Goal: Task Accomplishment & Management: Manage account settings

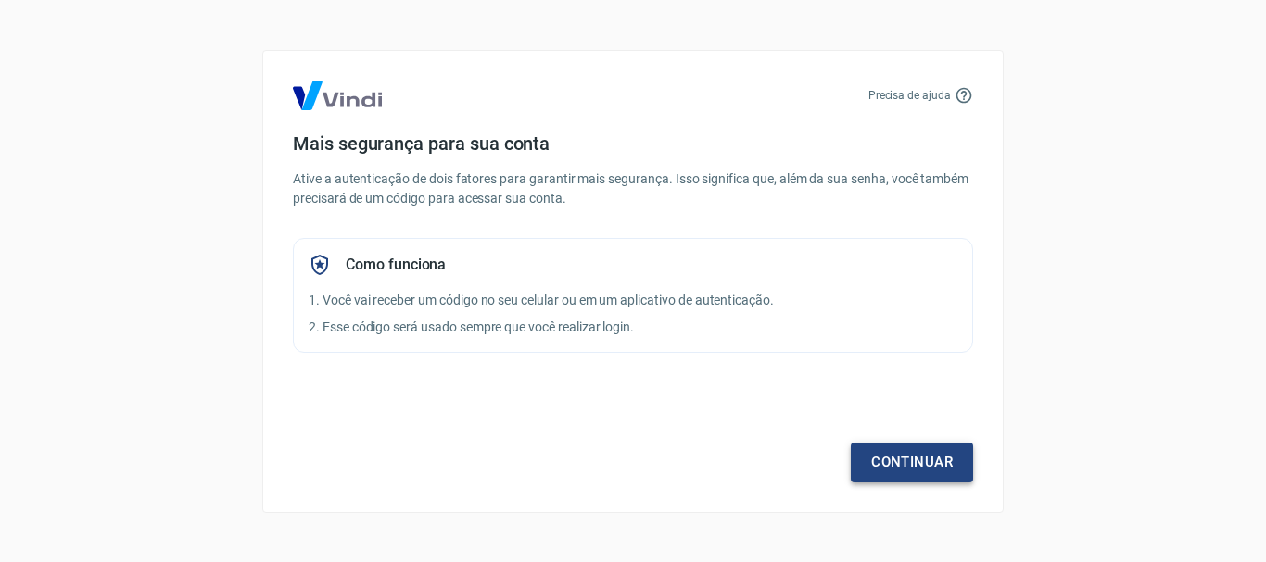
click at [916, 460] on link "Continuar" at bounding box center [912, 462] width 122 height 39
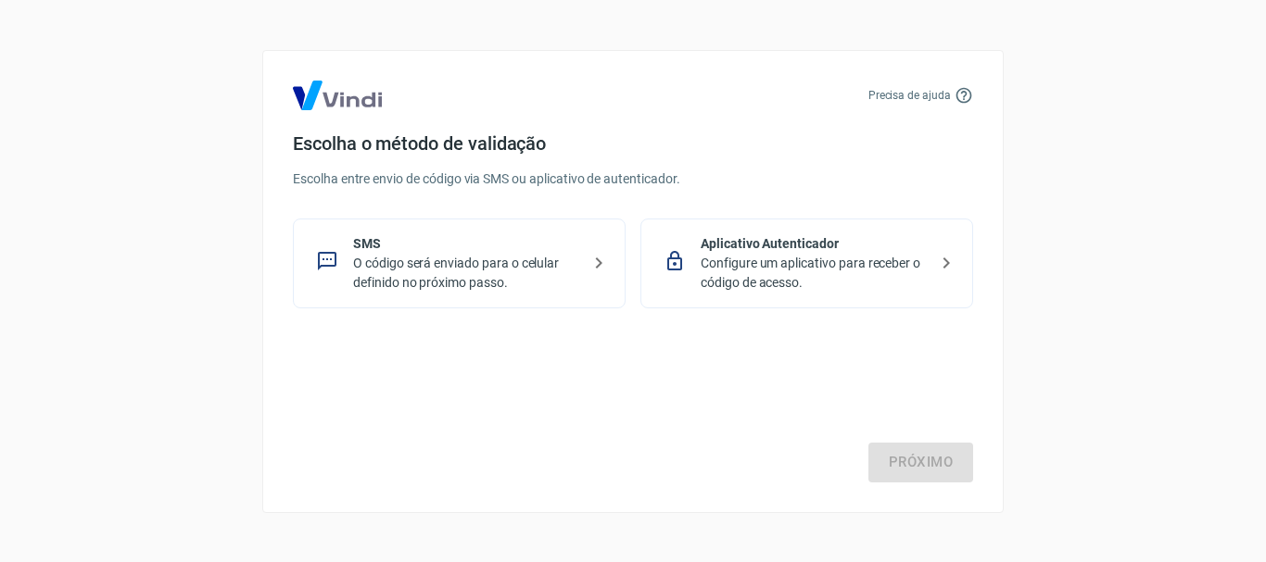
click at [534, 270] on p "O código será enviado para o celular definido no próximo passo." at bounding box center [466, 273] width 227 height 39
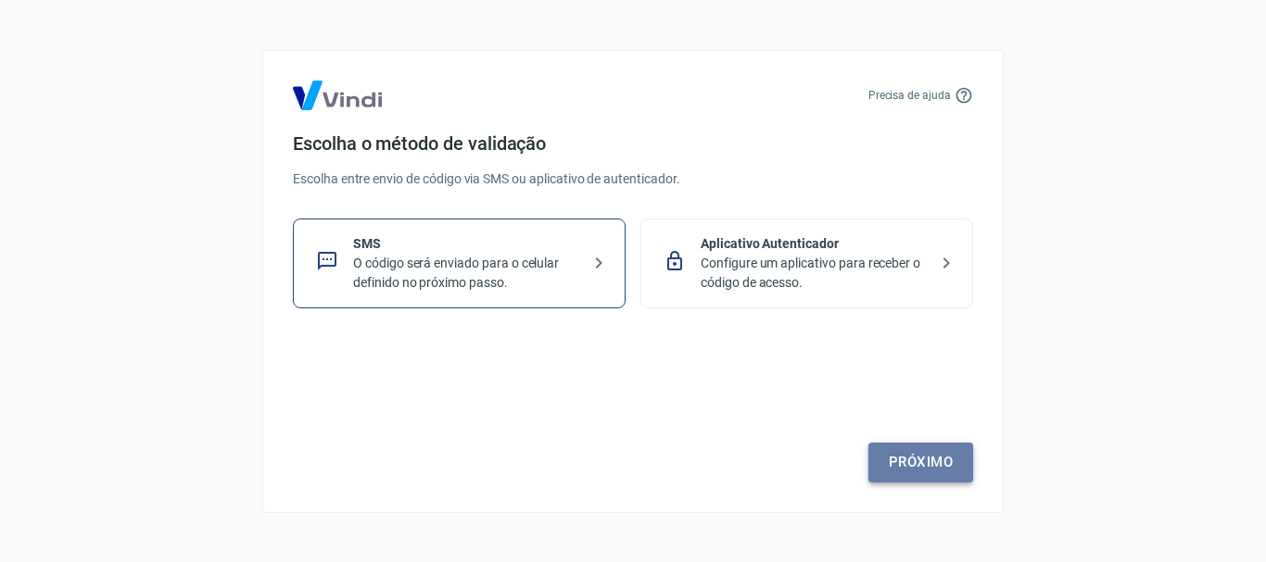
click at [910, 455] on link "Próximo" at bounding box center [920, 462] width 105 height 39
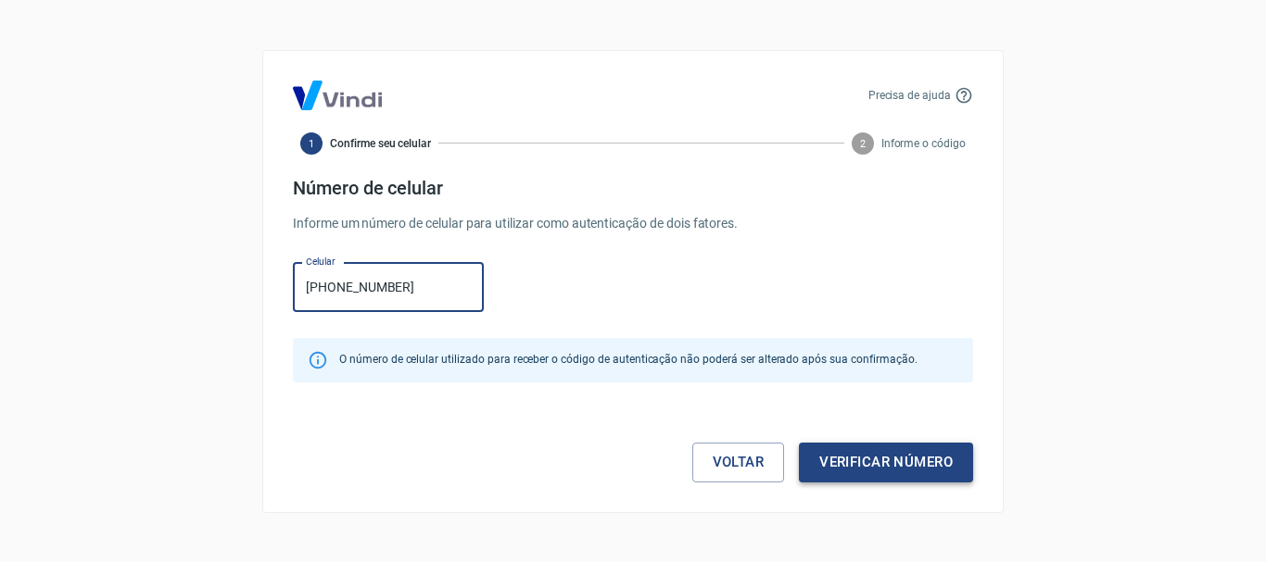
type input "(11) 99729-0063"
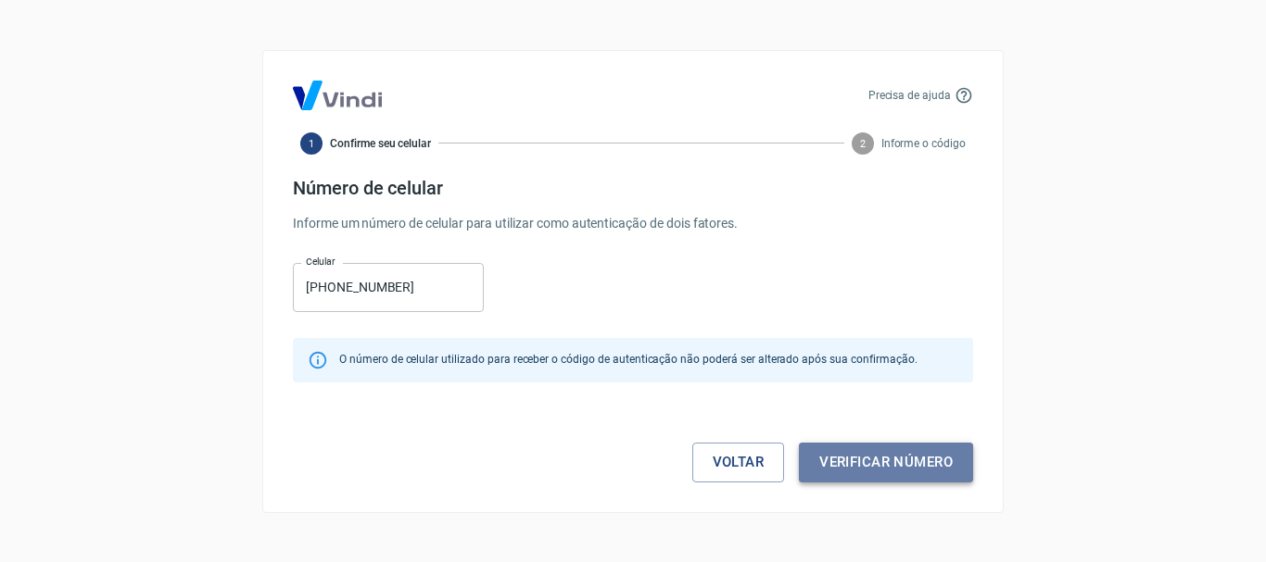
click at [853, 473] on button "Verificar número" at bounding box center [886, 462] width 174 height 39
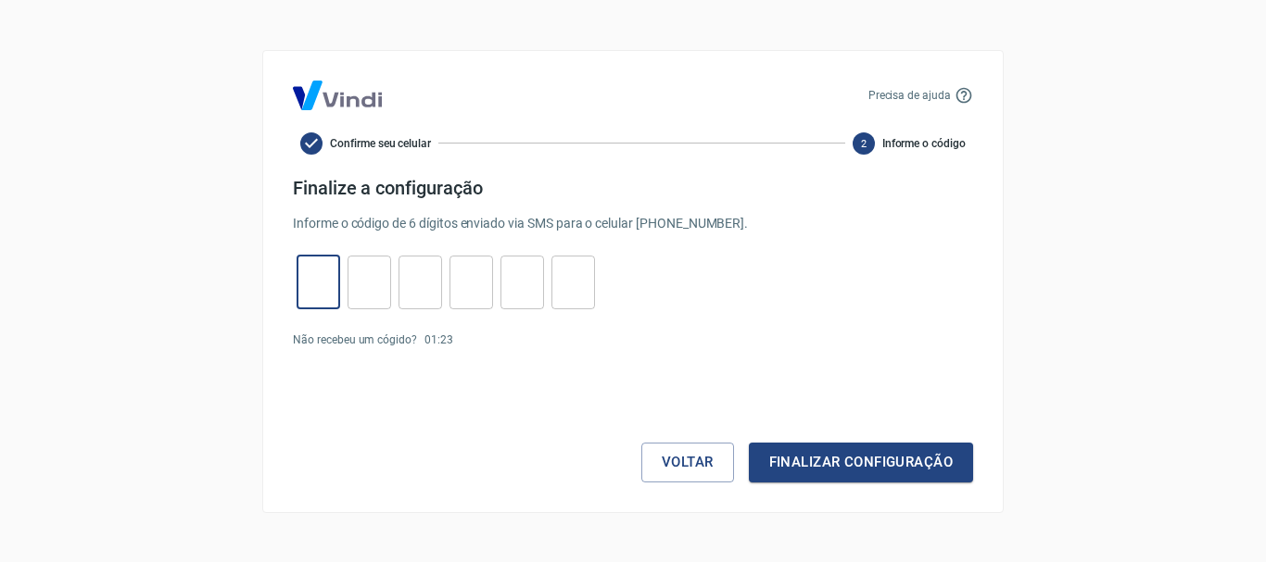
click at [335, 301] on input "tel" at bounding box center [319, 282] width 44 height 40
type input "8"
type input "4"
type input "1"
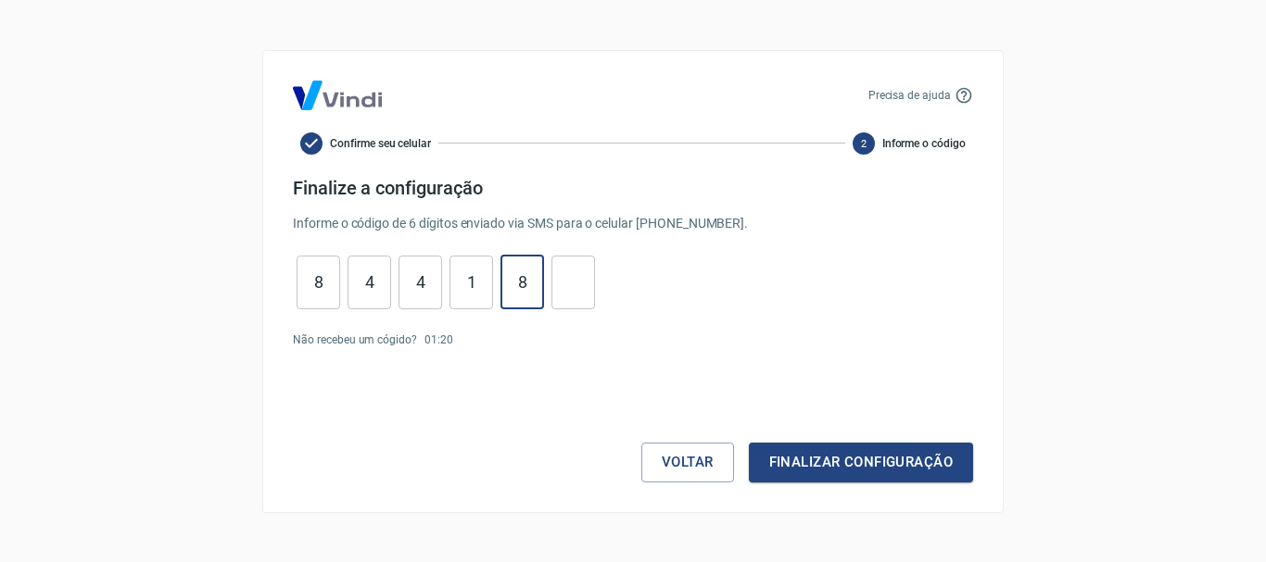
type input "8"
type input "5"
click at [811, 458] on button "Finalizar configuração" at bounding box center [861, 462] width 224 height 39
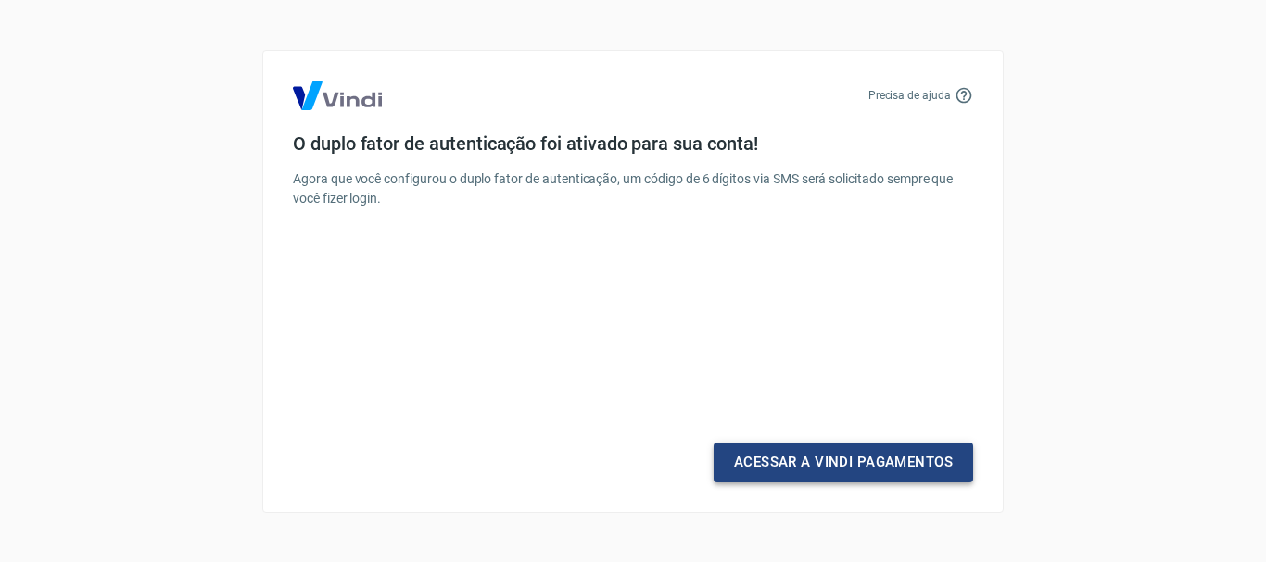
click at [856, 463] on link "Acessar a Vindi Pagamentos" at bounding box center [843, 462] width 259 height 39
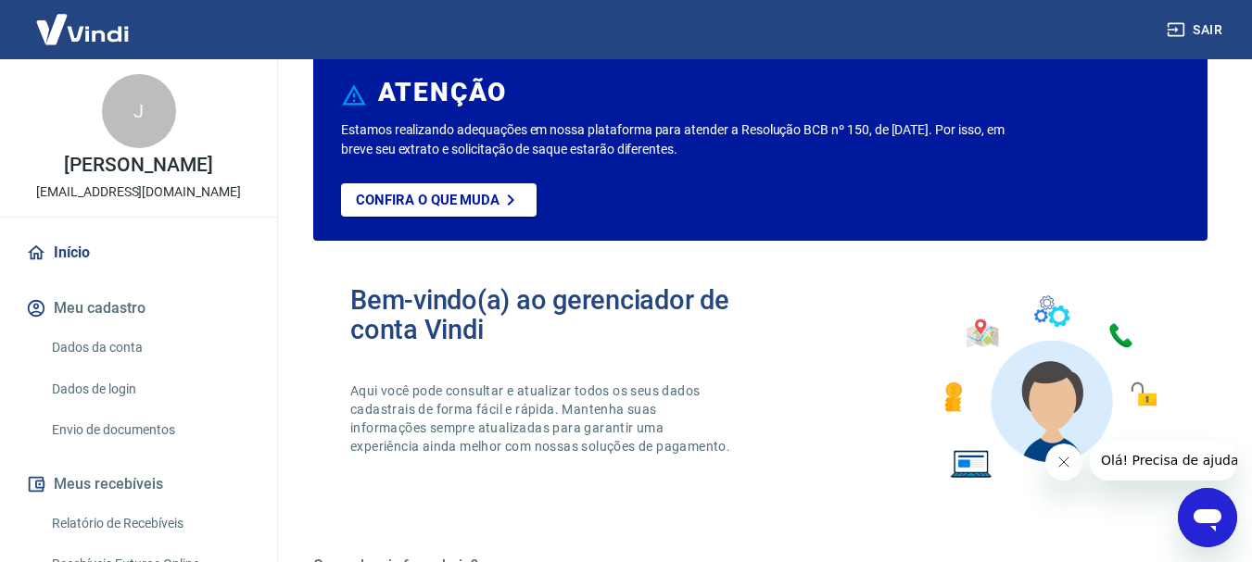
scroll to position [93, 0]
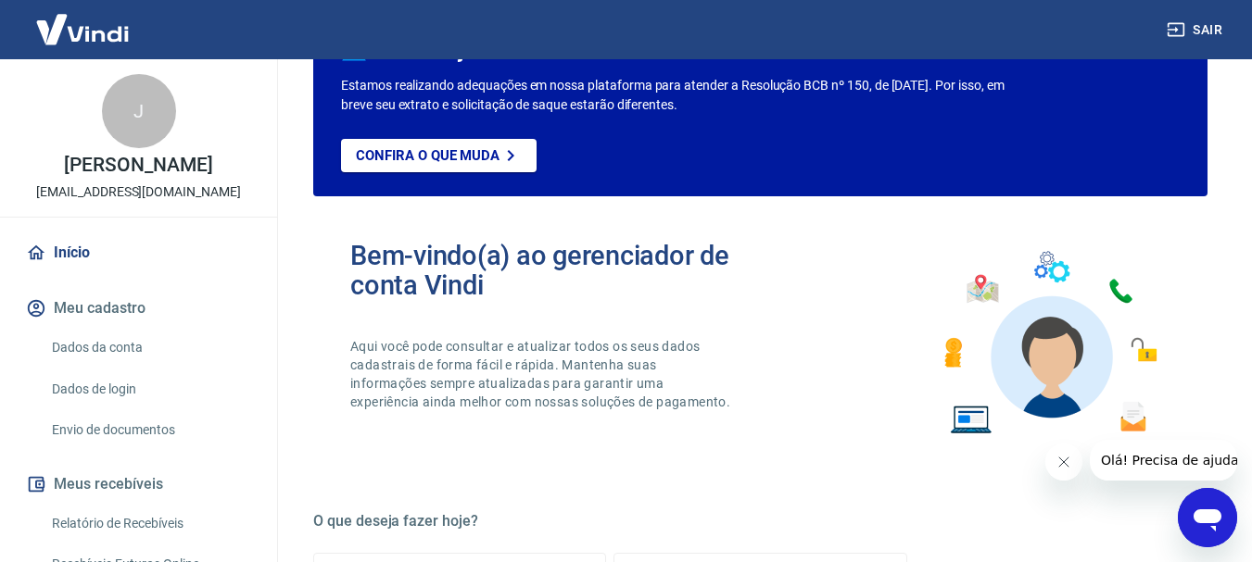
click at [1061, 463] on icon "Fechar mensagem da empresa" at bounding box center [1062, 462] width 15 height 15
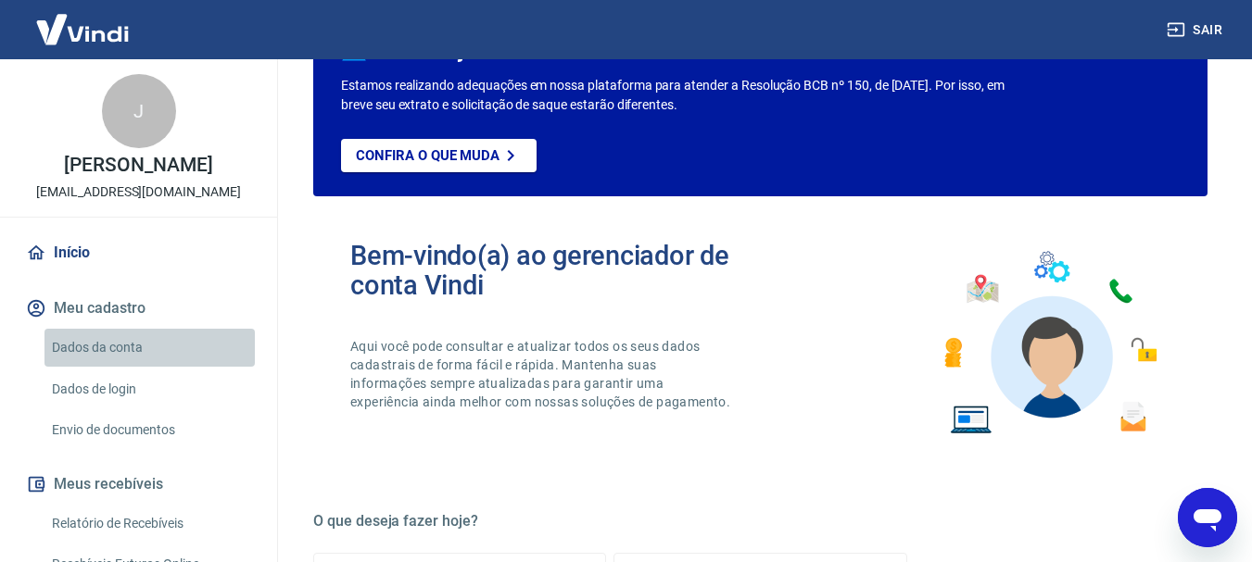
click at [162, 366] on link "Dados da conta" at bounding box center [149, 348] width 210 height 38
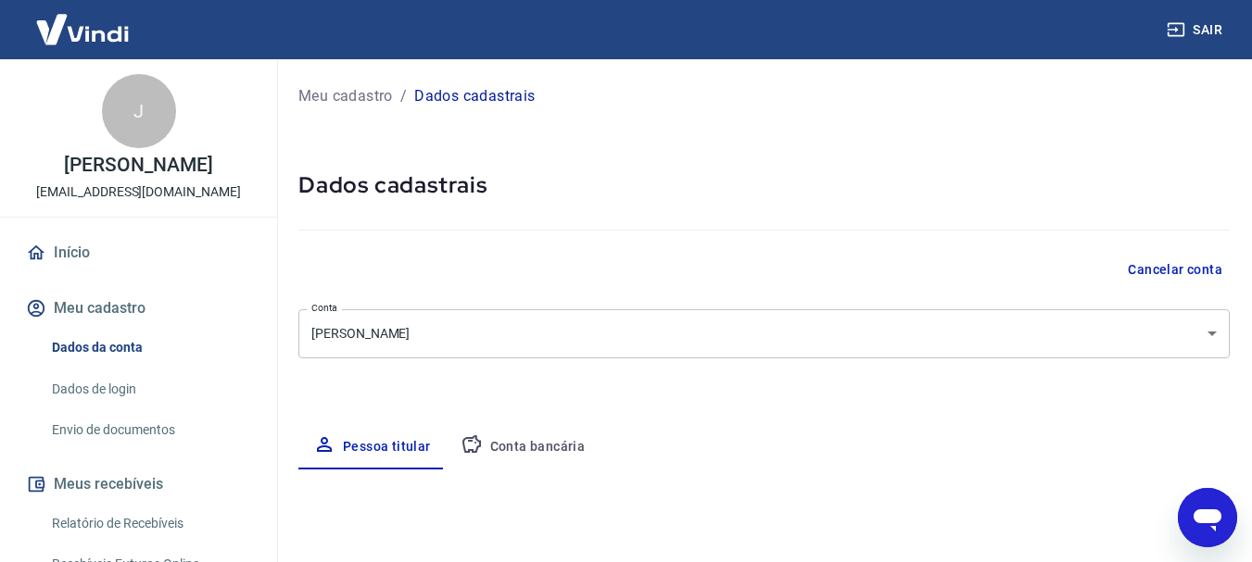
select select "SP"
select select "business"
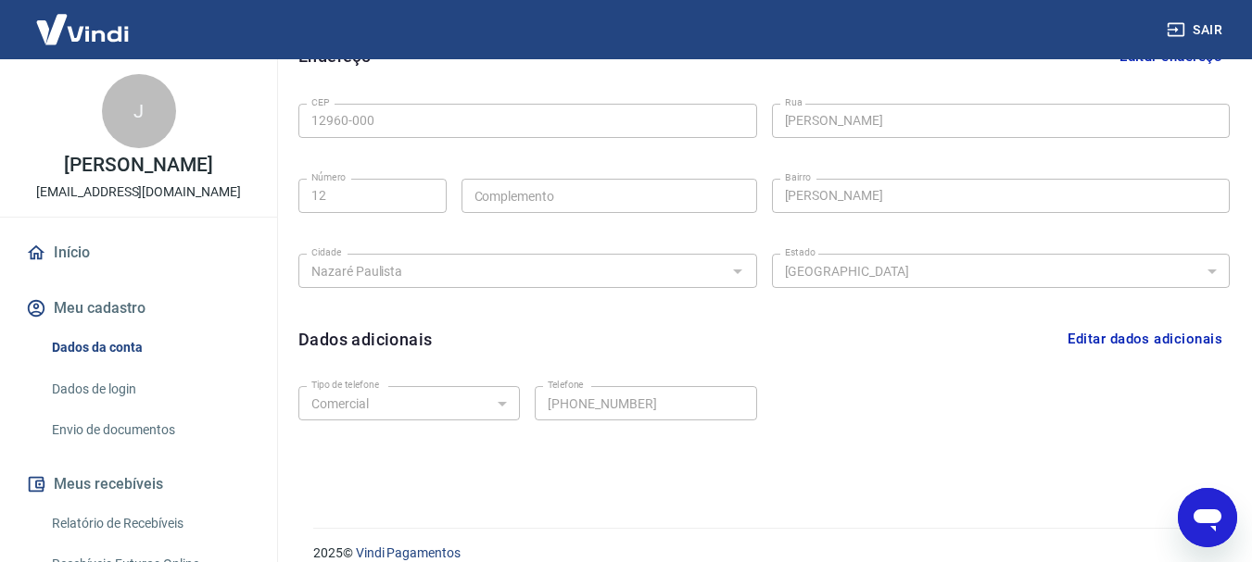
scroll to position [624, 0]
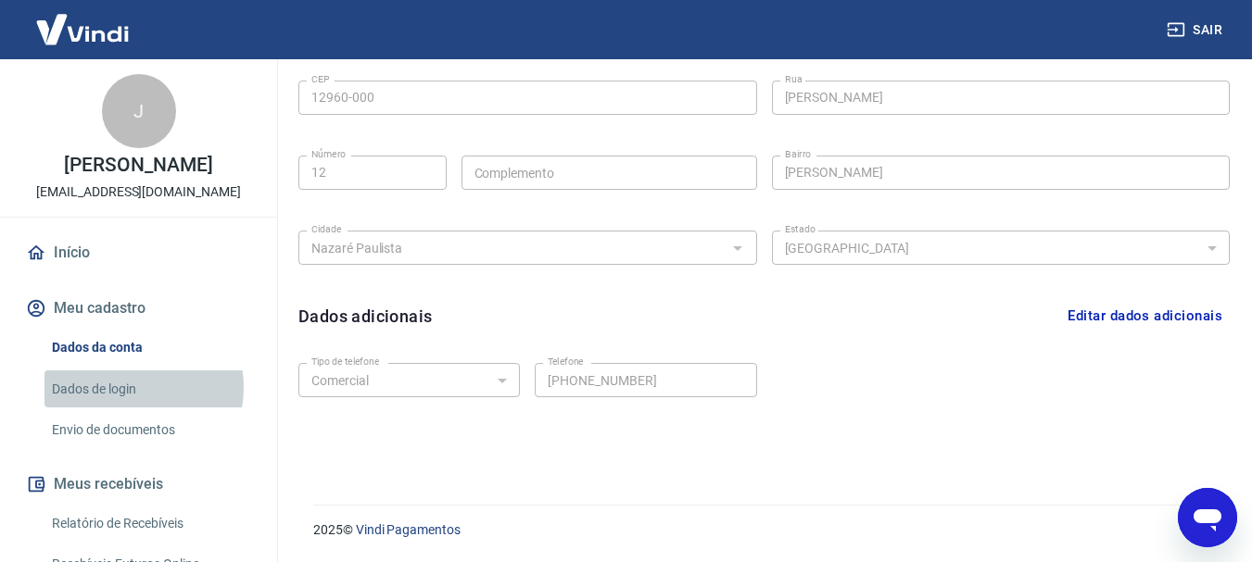
click at [138, 408] on link "Dados de login" at bounding box center [149, 390] width 210 height 38
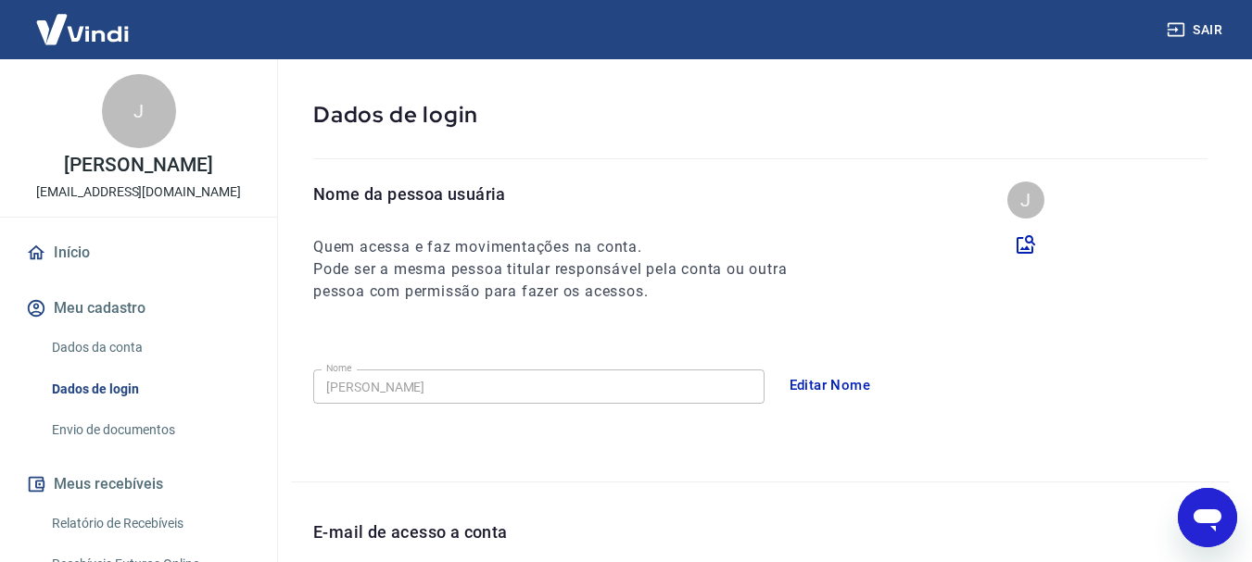
scroll to position [278, 0]
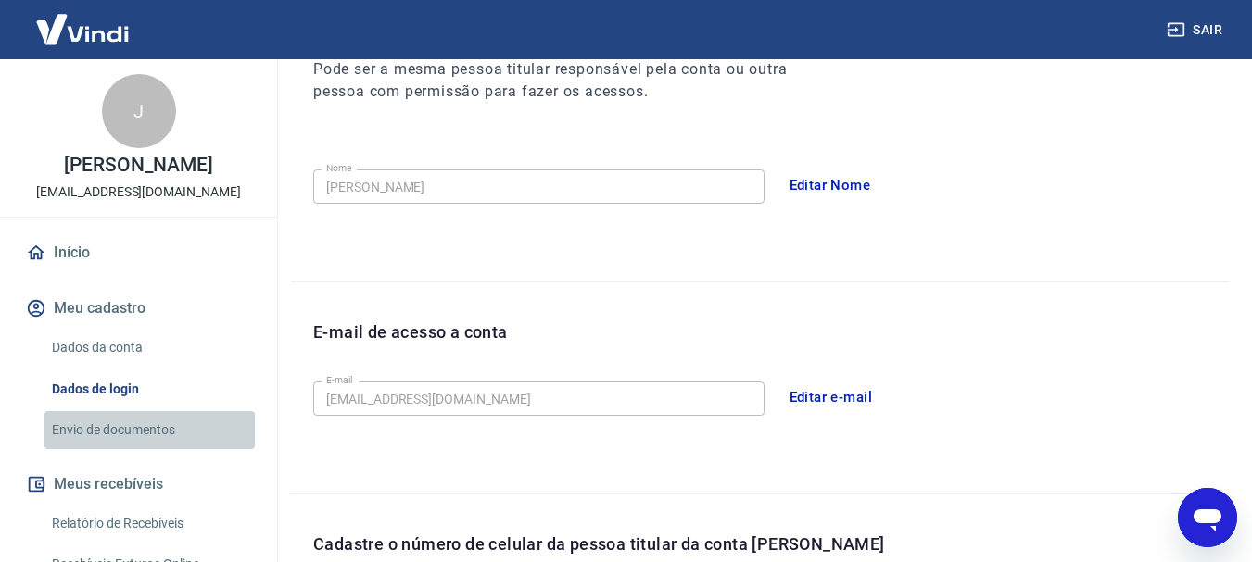
click at [153, 449] on link "Envio de documentos" at bounding box center [149, 430] width 210 height 38
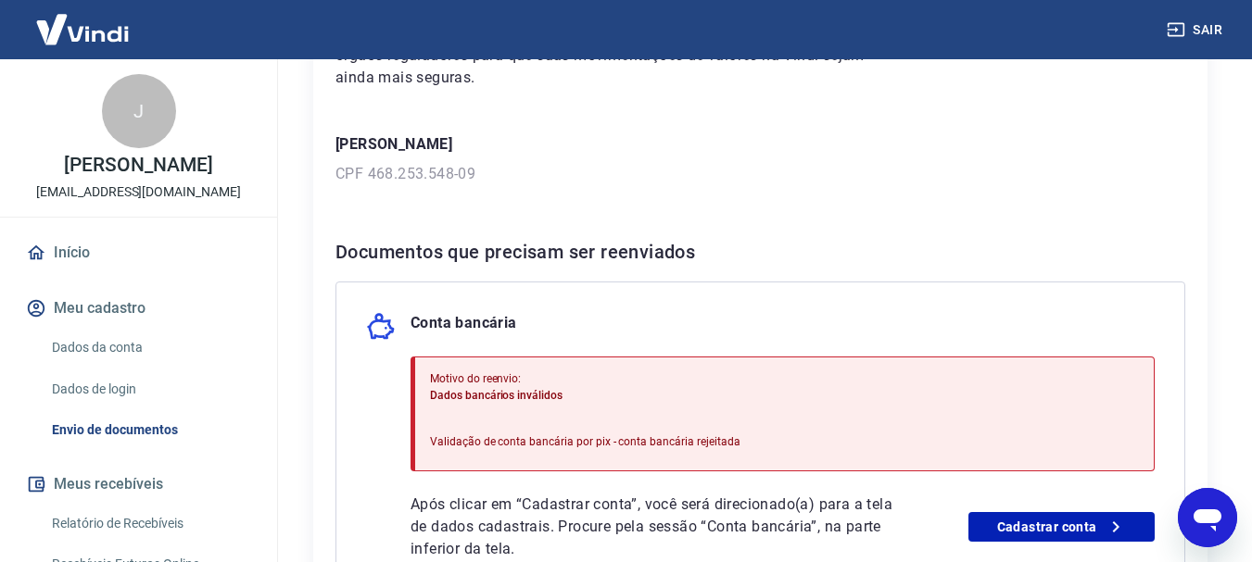
scroll to position [371, 0]
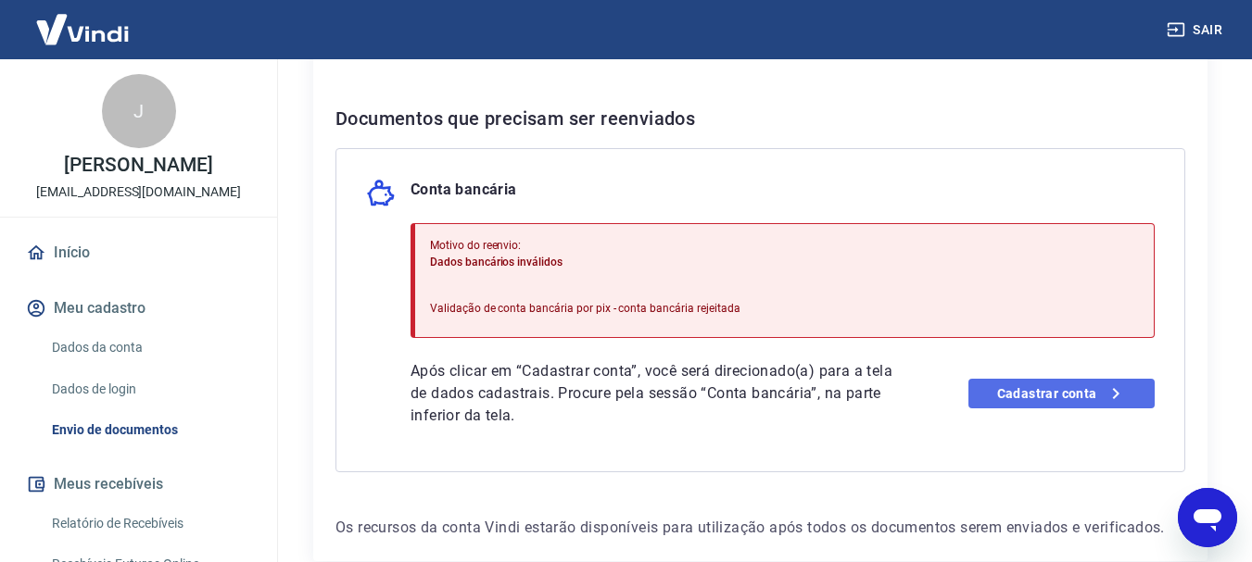
click at [1024, 395] on link "Cadastrar conta" at bounding box center [1061, 394] width 186 height 30
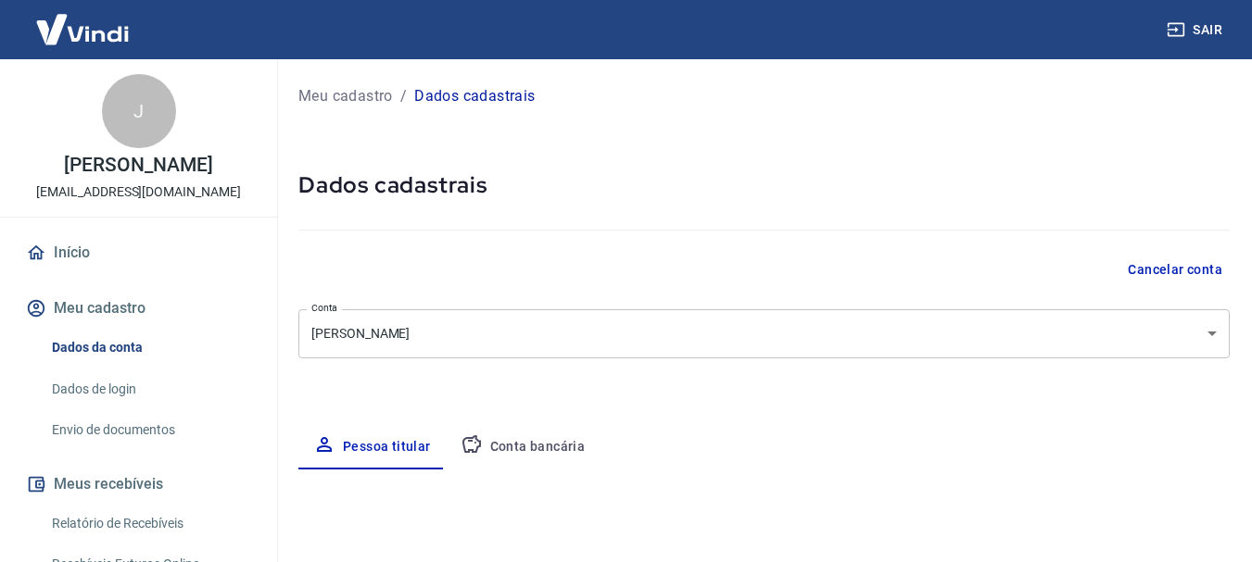
select select "SP"
select select "business"
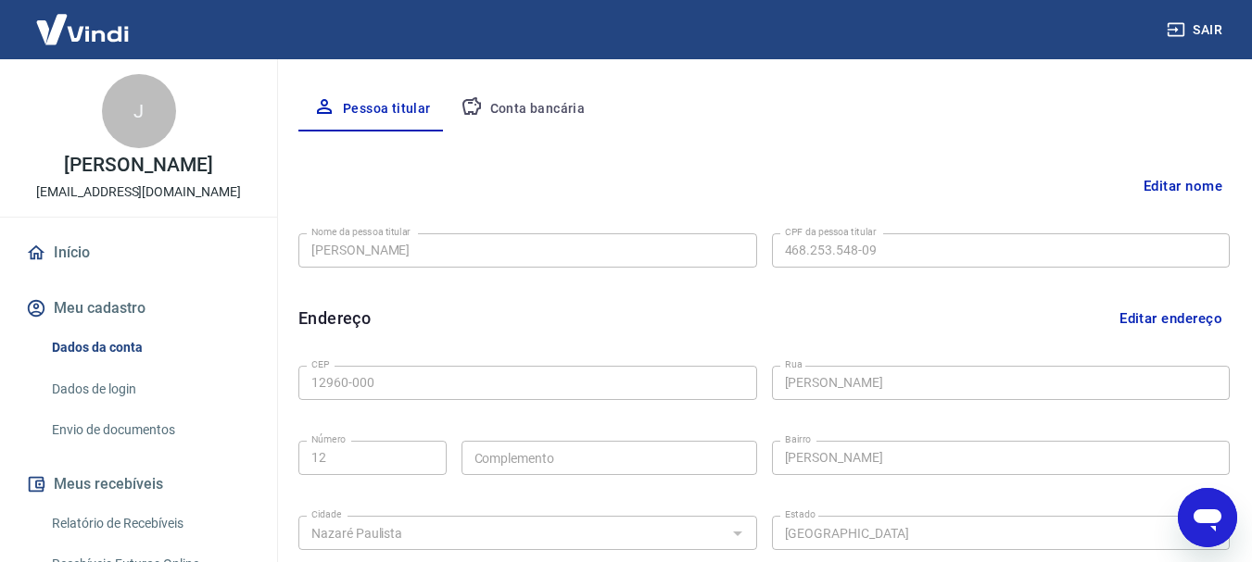
scroll to position [371, 0]
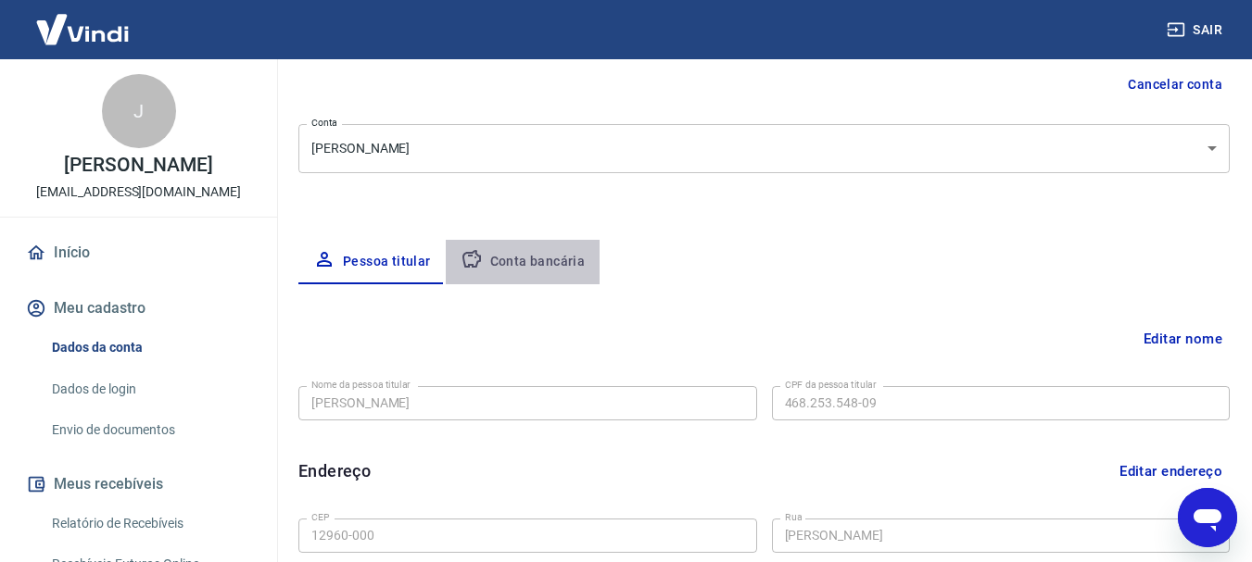
click at [538, 266] on button "Conta bancária" at bounding box center [523, 262] width 155 height 44
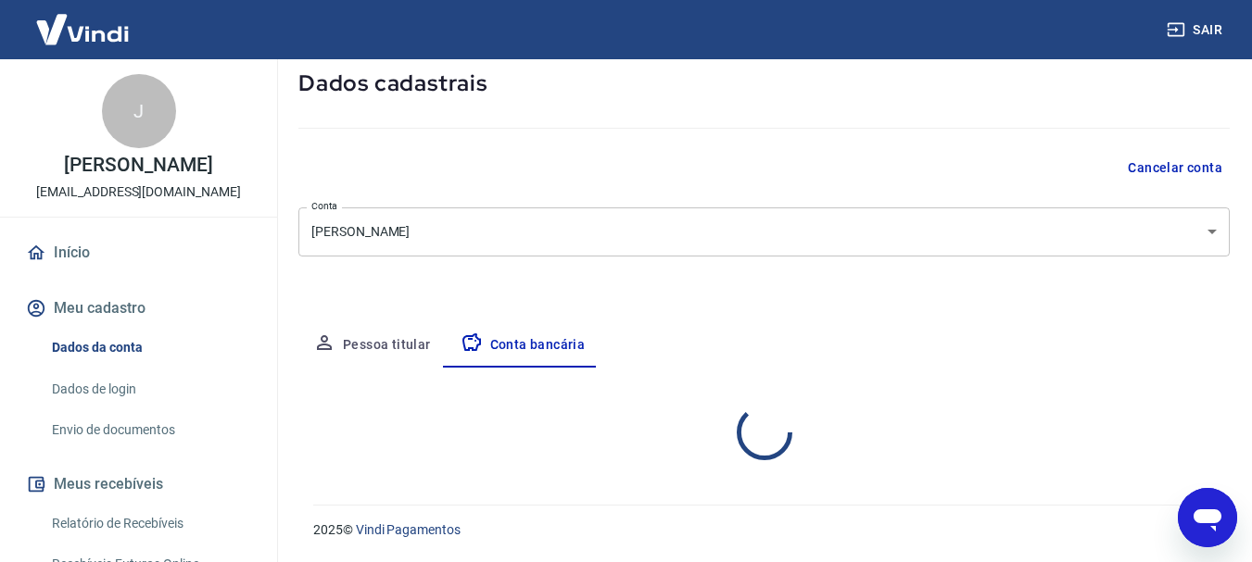
select select "1"
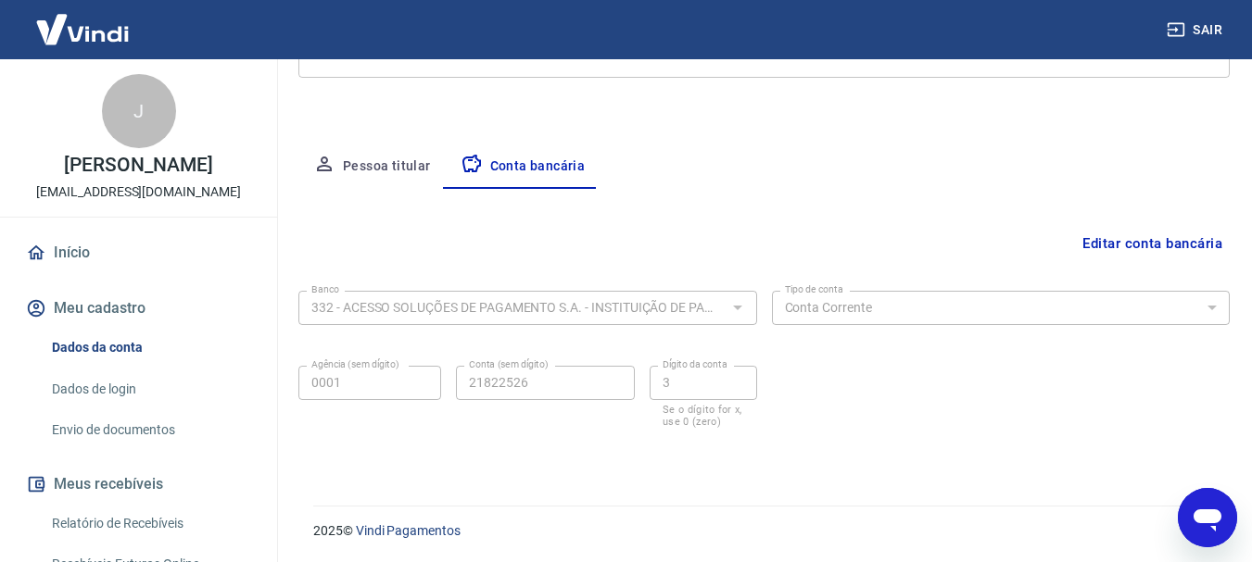
scroll to position [282, 0]
click at [398, 160] on button "Pessoa titular" at bounding box center [371, 166] width 147 height 44
select select "SP"
select select "business"
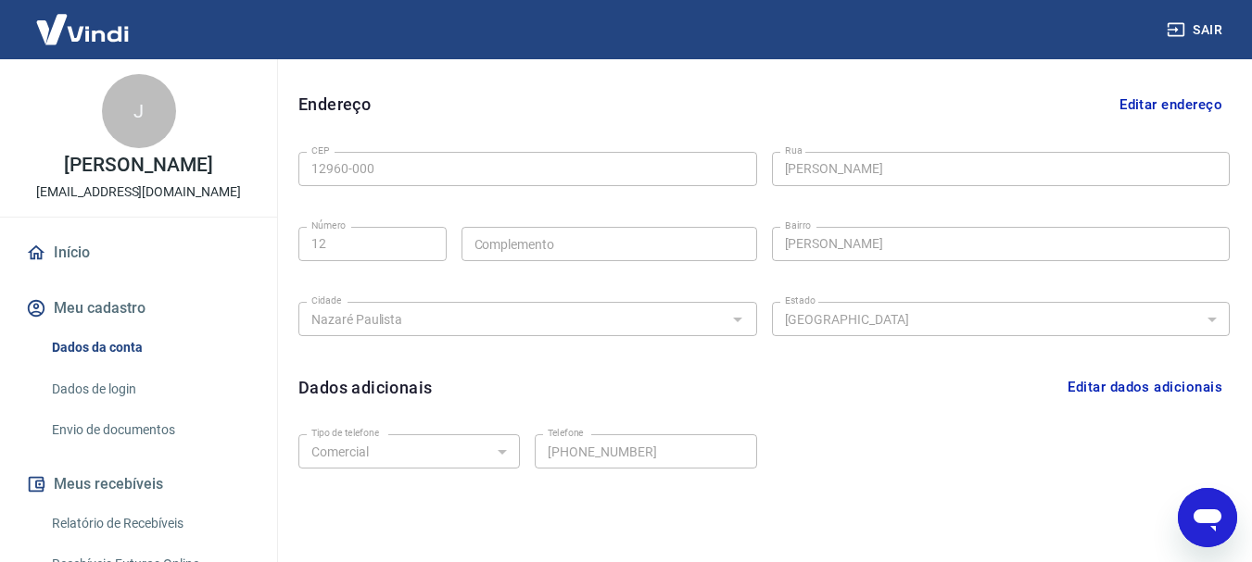
scroll to position [624, 0]
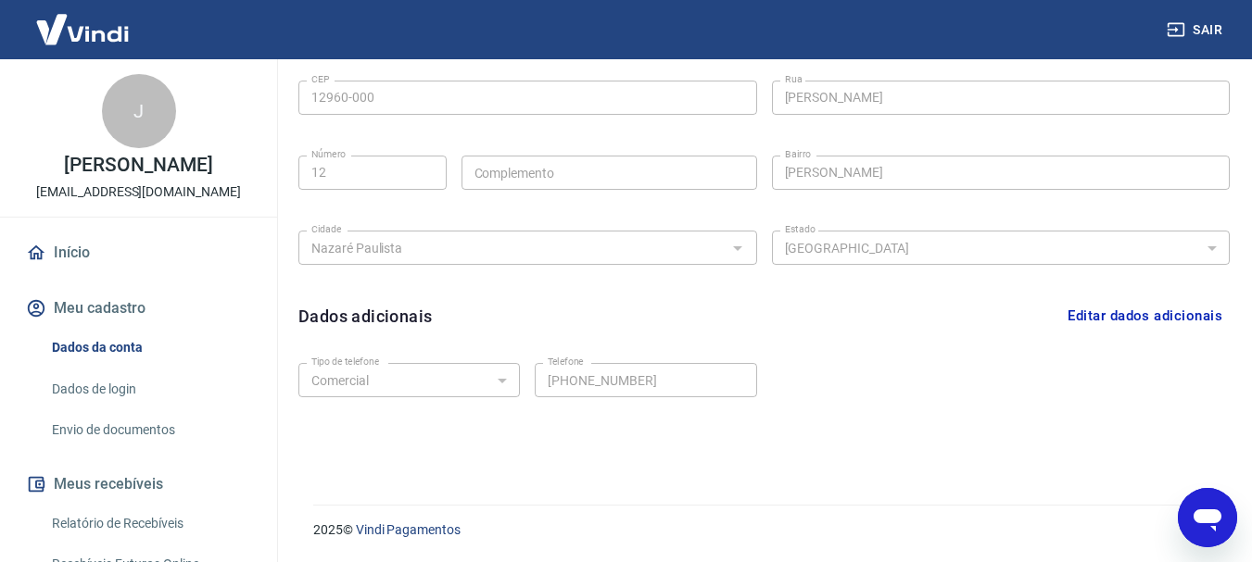
click at [117, 409] on link "Dados de login" at bounding box center [149, 390] width 210 height 38
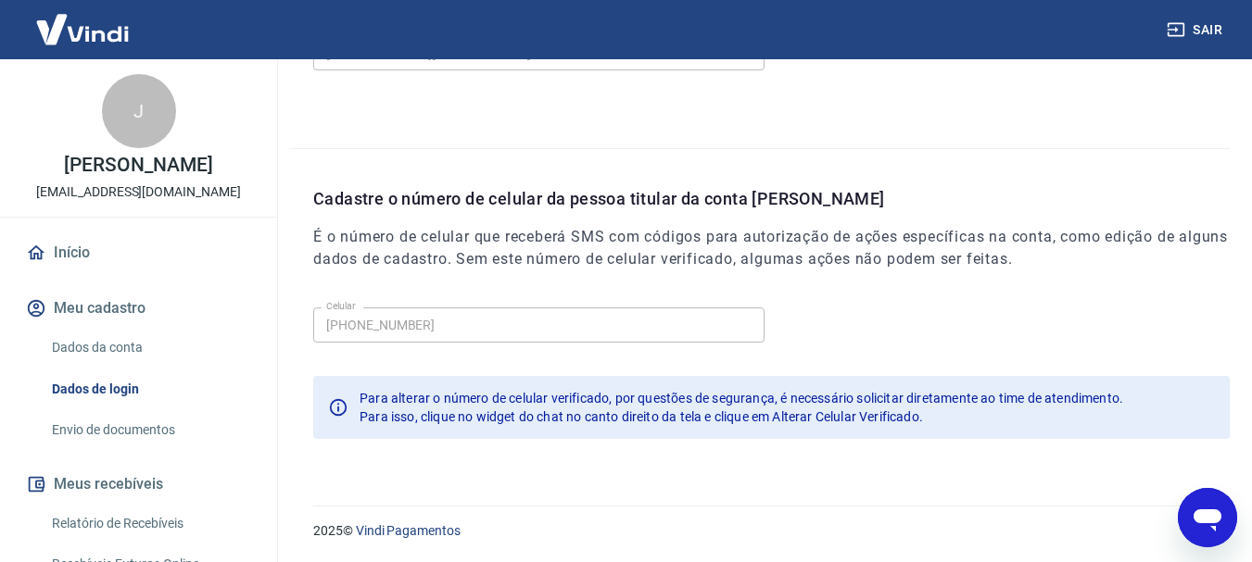
scroll to position [625, 0]
click at [154, 448] on link "Envio de documentos" at bounding box center [149, 430] width 210 height 38
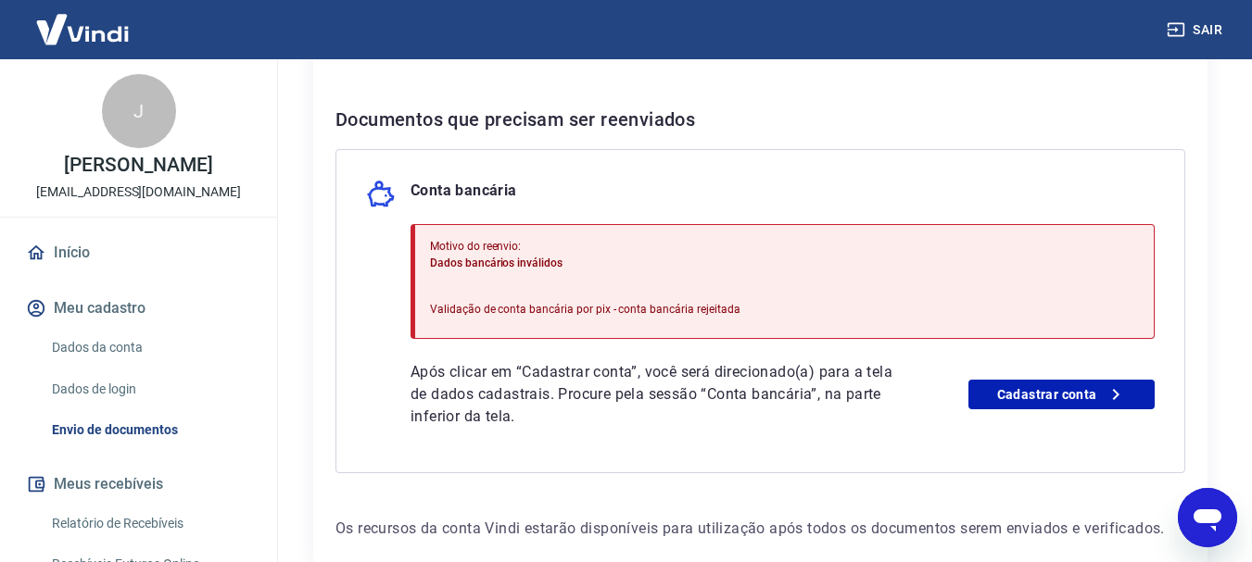
scroll to position [371, 0]
click at [1009, 392] on link "Cadastrar conta" at bounding box center [1061, 394] width 186 height 30
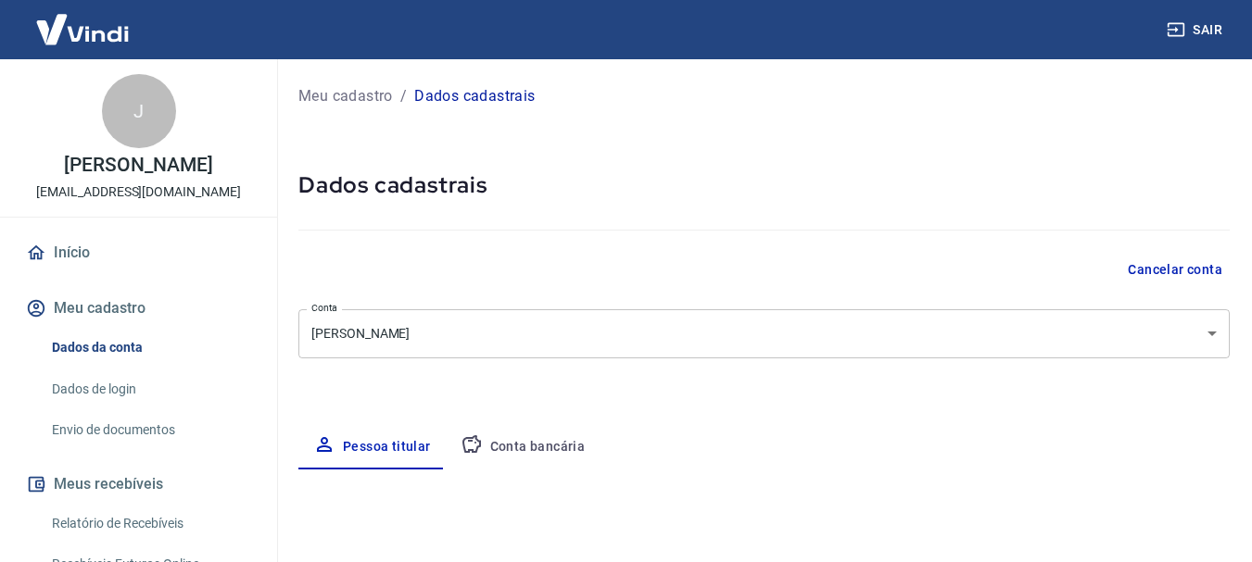
select select "SP"
select select "business"
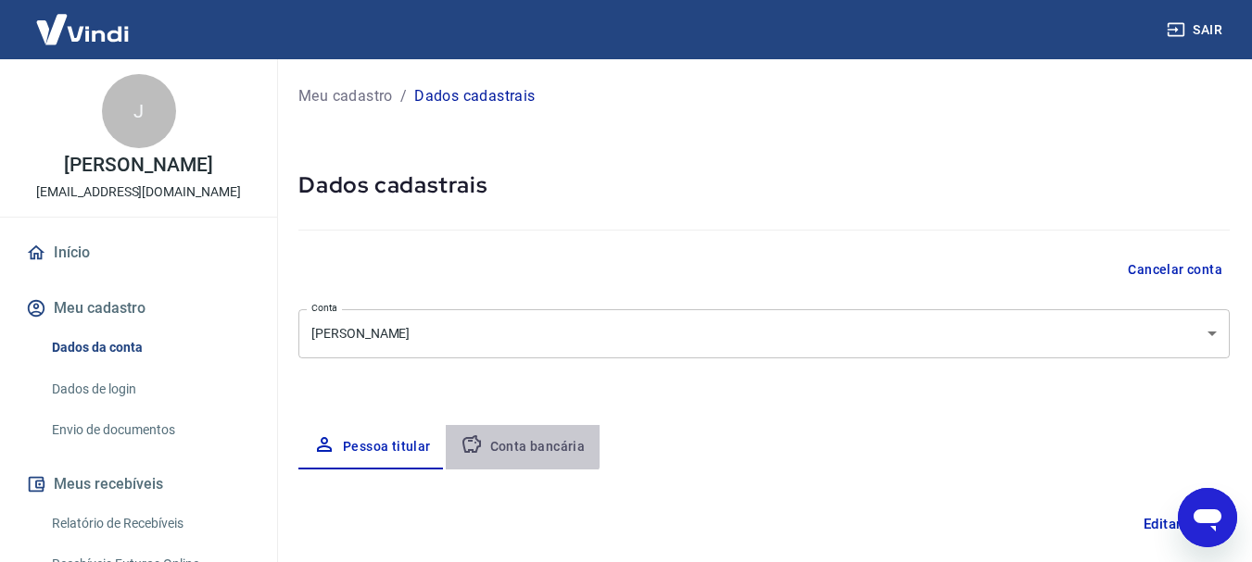
click at [515, 446] on button "Conta bancária" at bounding box center [523, 447] width 155 height 44
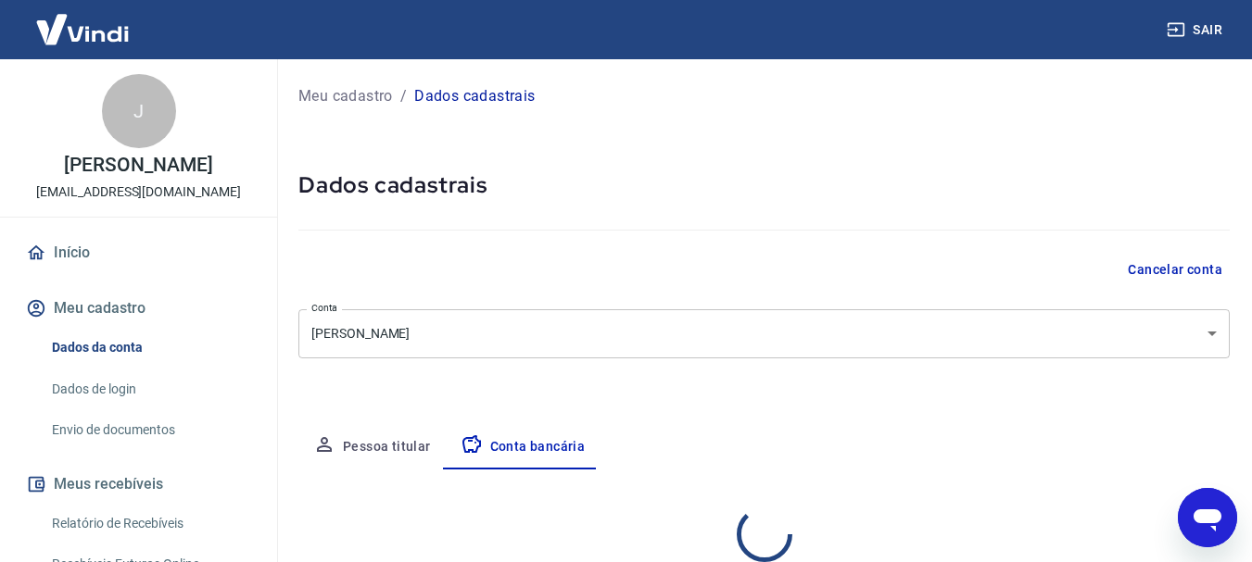
select select "1"
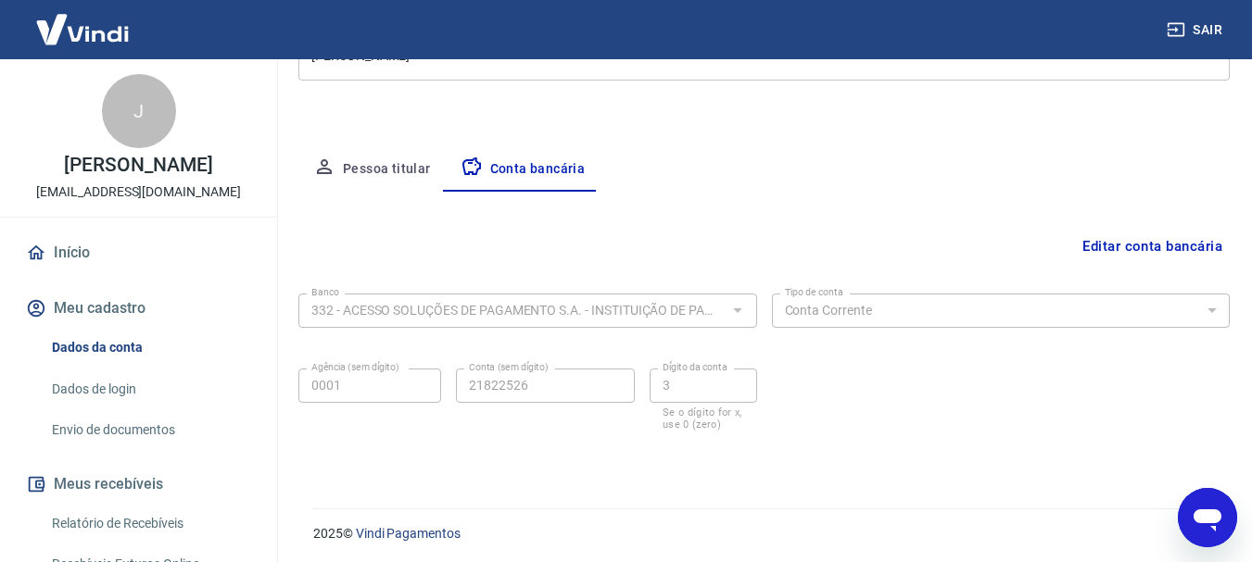
scroll to position [282, 0]
click at [1125, 246] on button "Editar conta bancária" at bounding box center [1152, 242] width 155 height 35
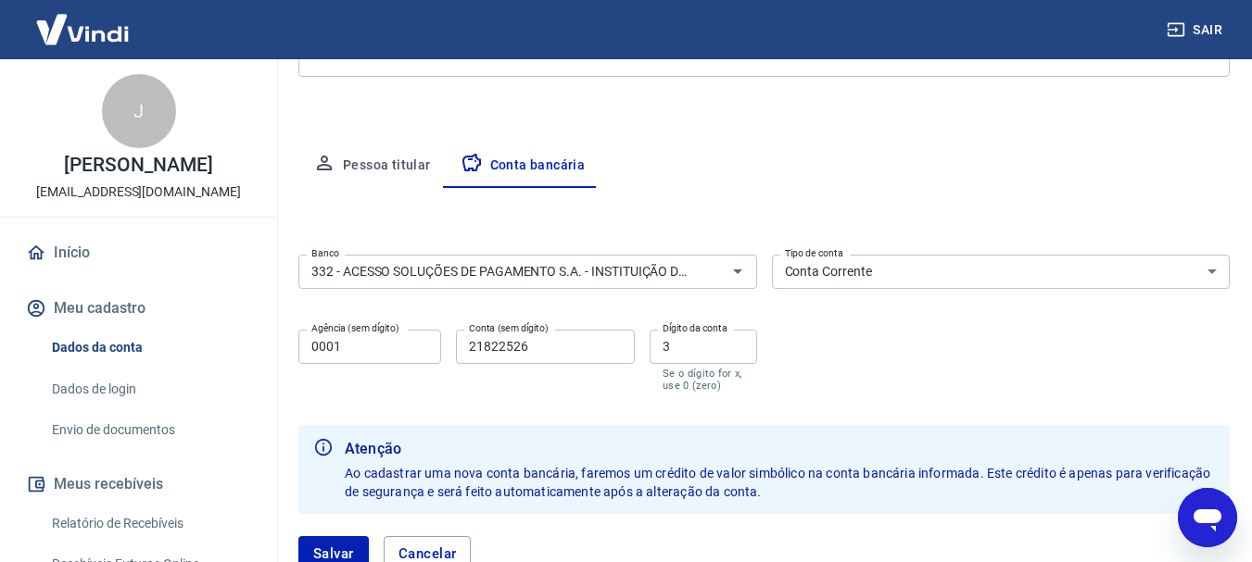
scroll to position [374, 0]
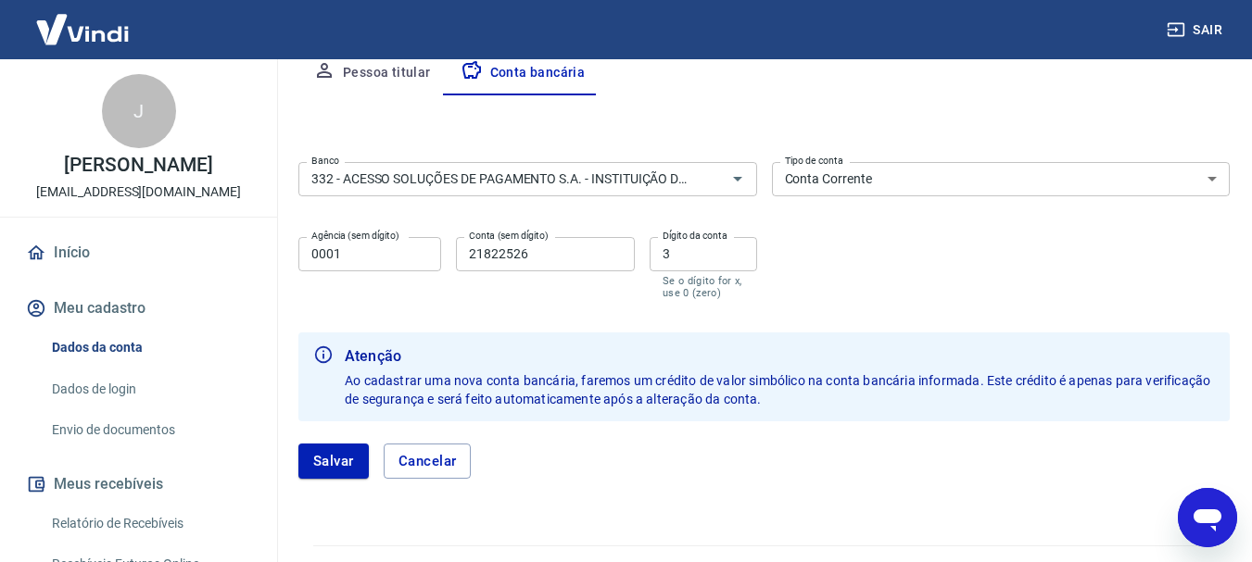
click at [711, 265] on input "3" at bounding box center [703, 254] width 107 height 34
click at [585, 258] on input "21822526" at bounding box center [545, 254] width 179 height 34
type input "21822526"
click at [340, 462] on button "Salvar" at bounding box center [333, 461] width 70 height 35
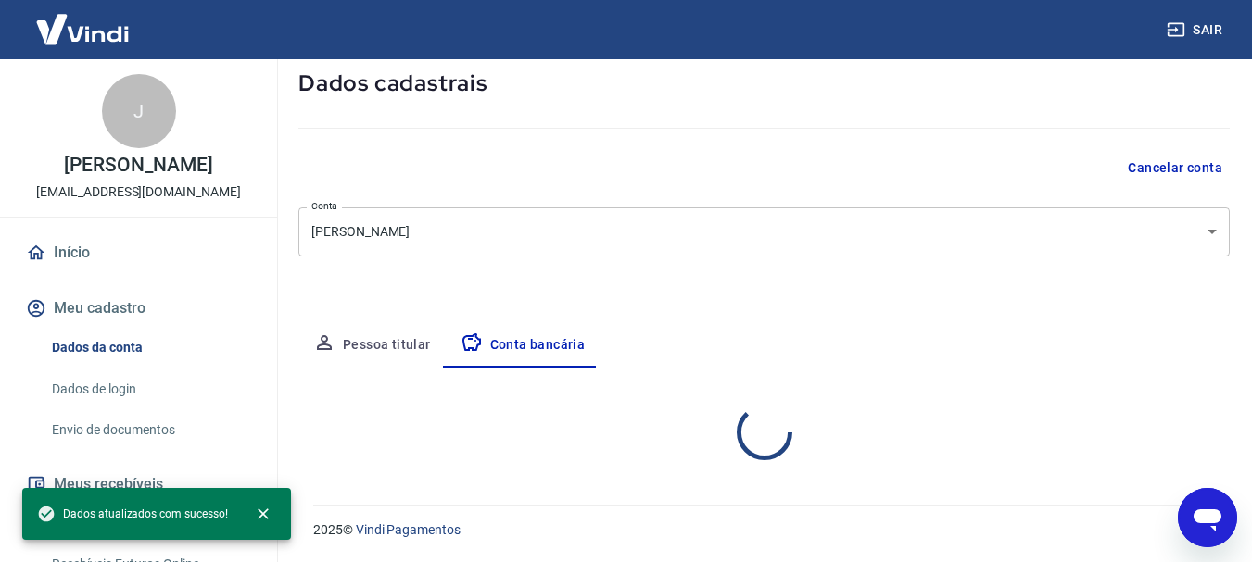
scroll to position [282, 0]
select select "1"
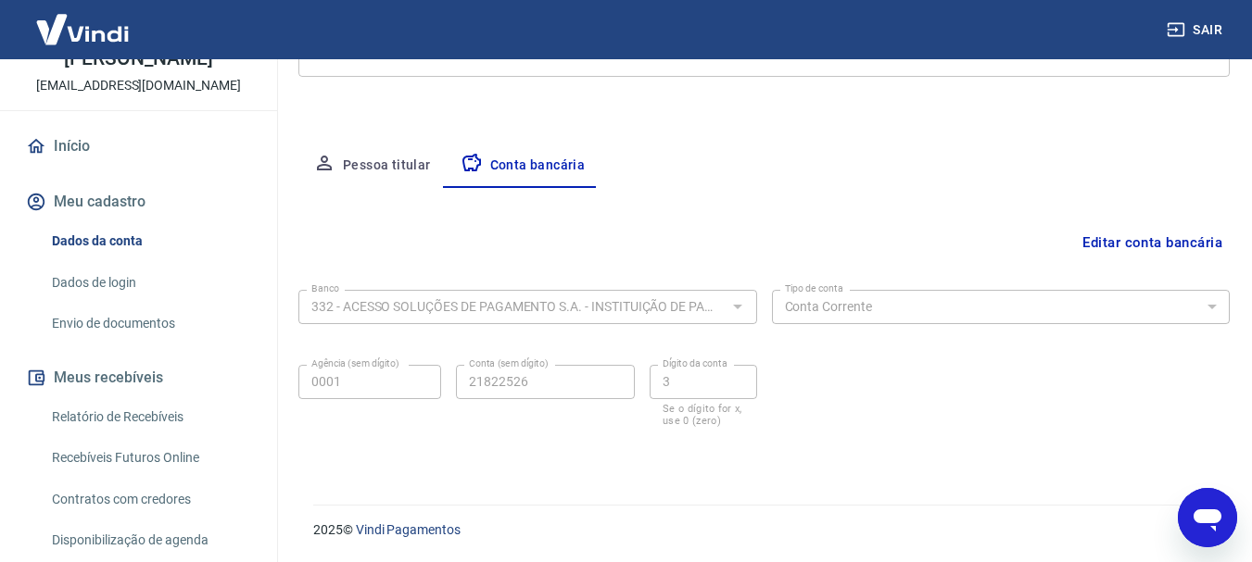
scroll to position [234, 0]
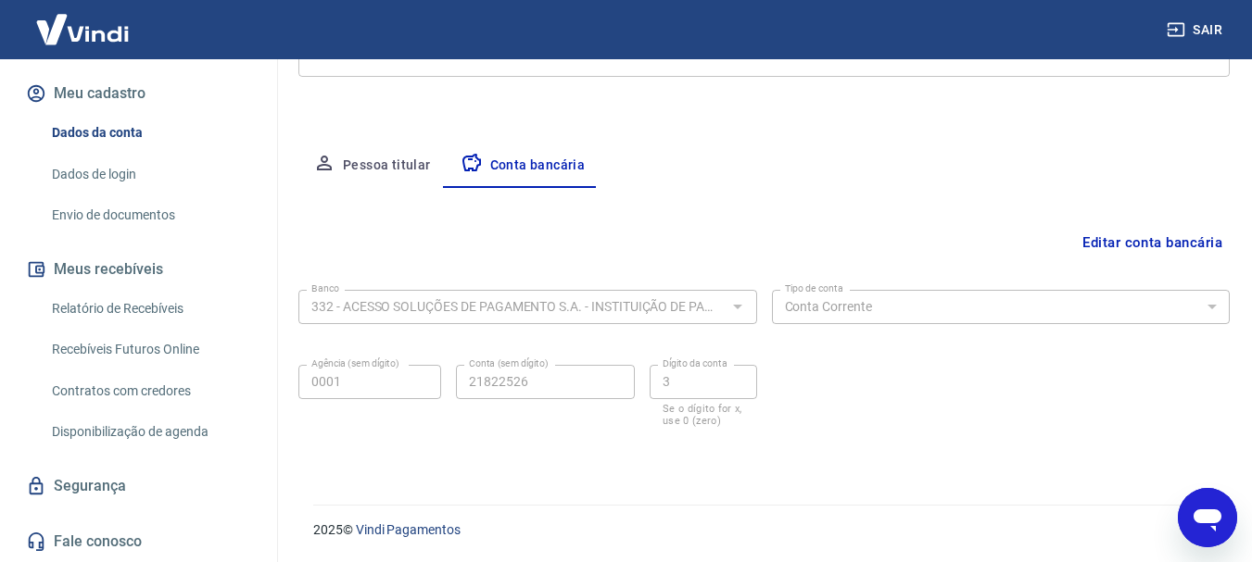
click at [184, 353] on link "Recebíveis Futuros Online" at bounding box center [149, 350] width 210 height 38
drag, startPoint x: 118, startPoint y: 490, endPoint x: 189, endPoint y: 467, distance: 75.0
click at [118, 489] on link "Segurança" at bounding box center [138, 486] width 233 height 41
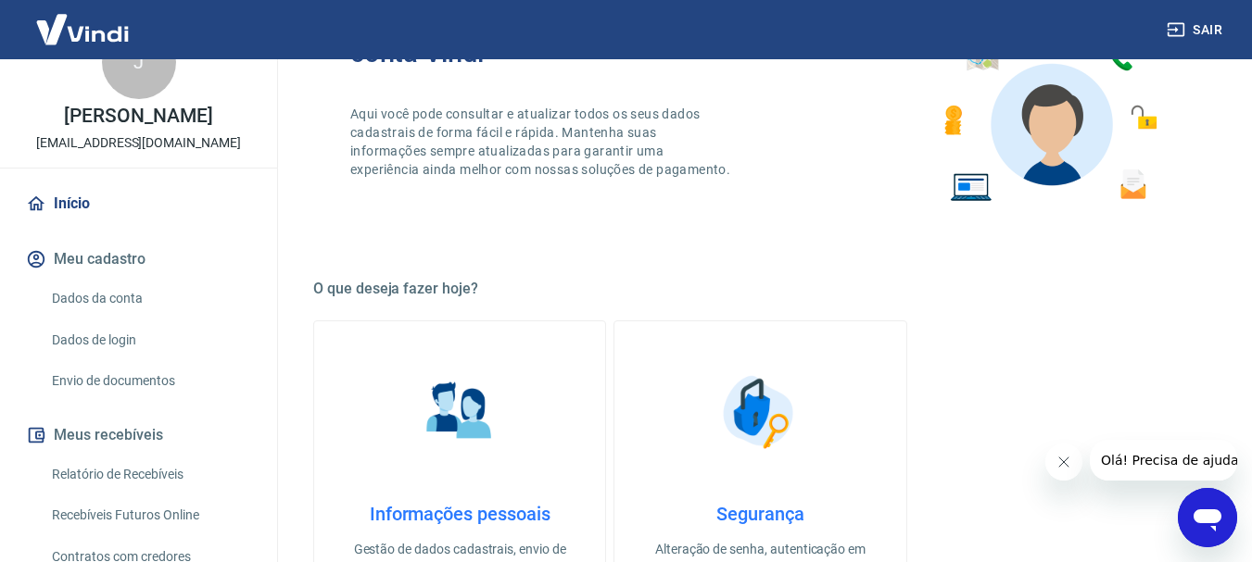
scroll to position [223, 0]
